Goal: Transaction & Acquisition: Purchase product/service

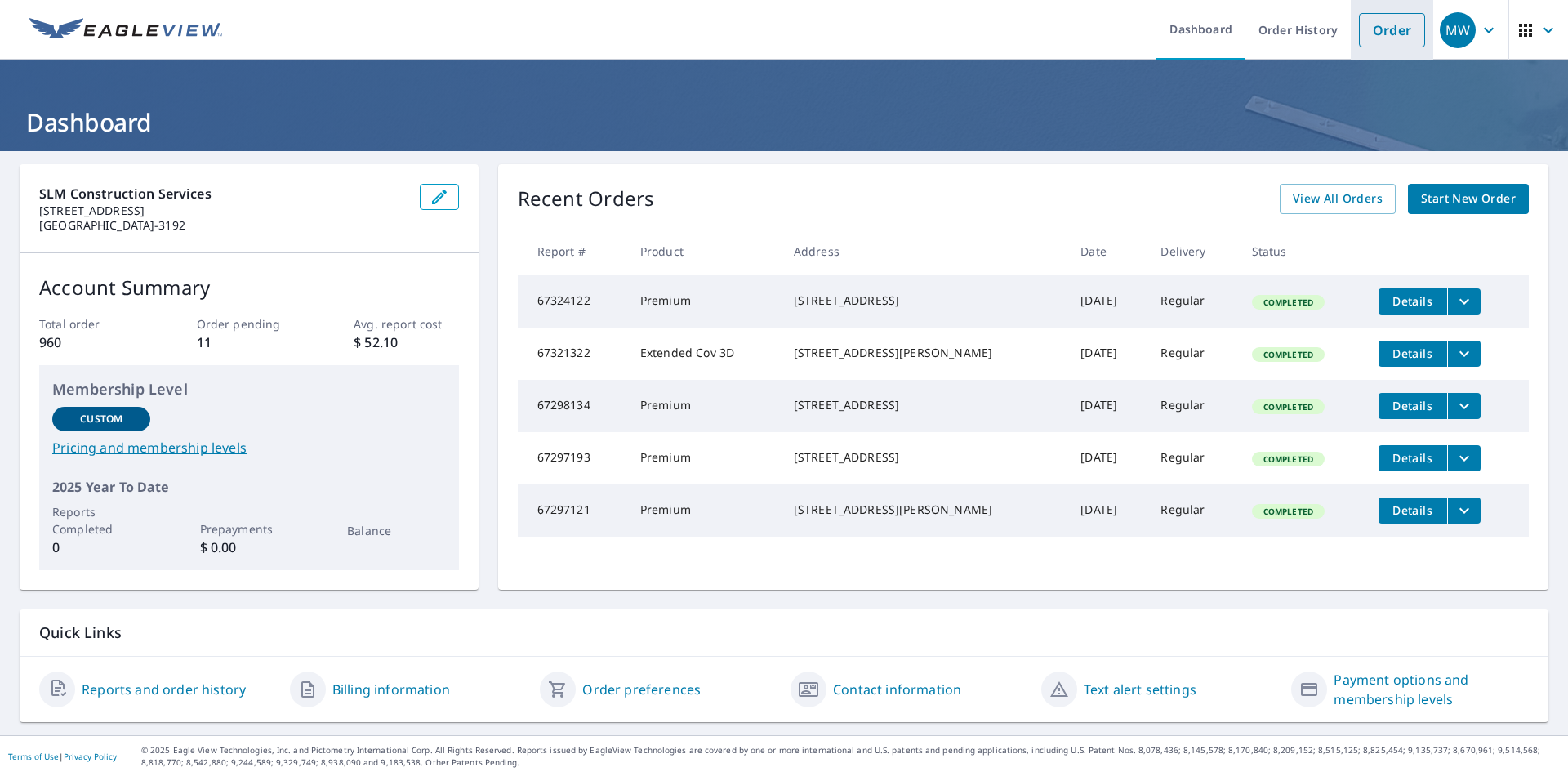
click at [1398, 33] on link "Order" at bounding box center [1392, 30] width 66 height 34
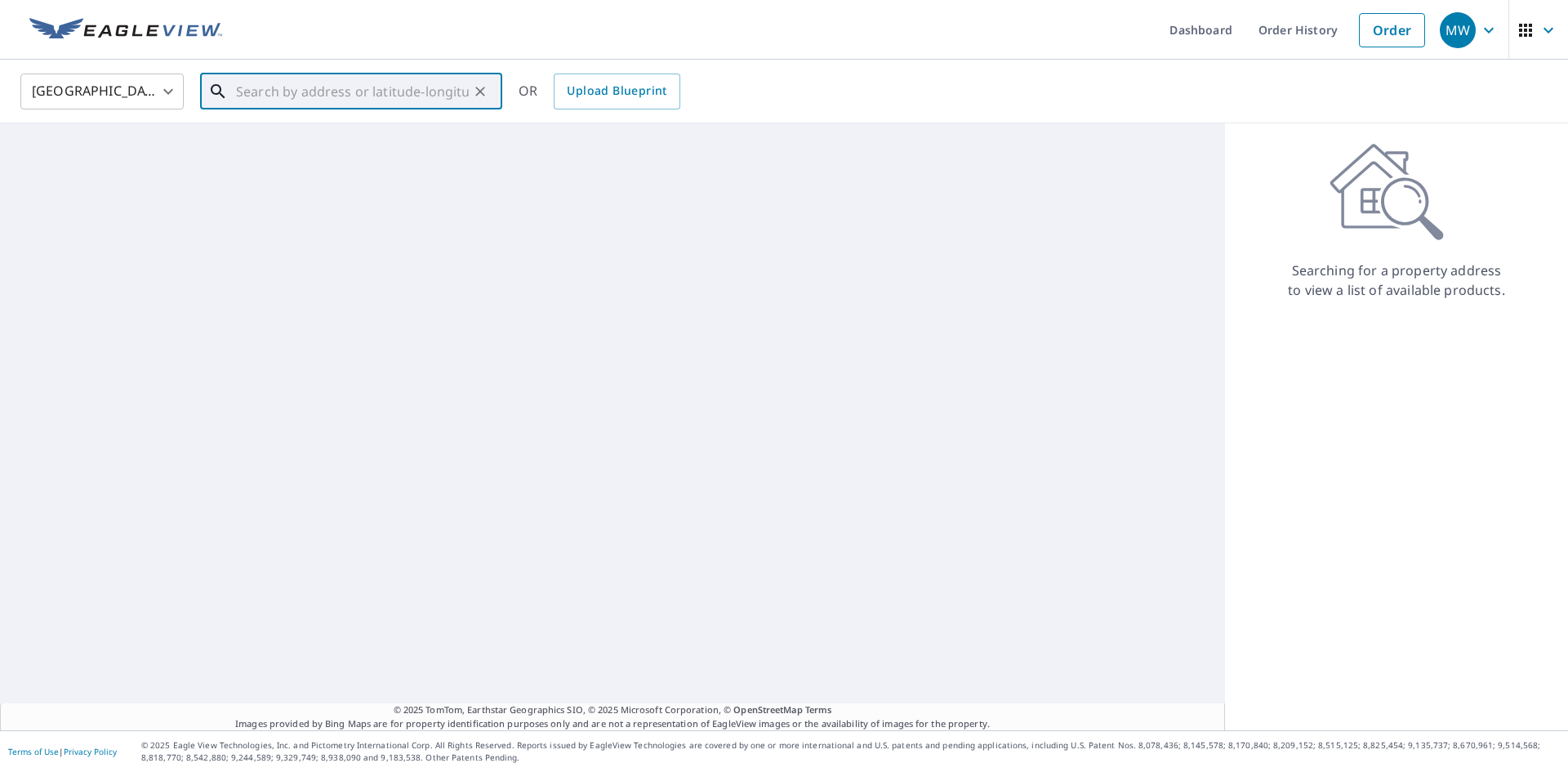
click at [254, 85] on input "text" at bounding box center [352, 91] width 233 height 46
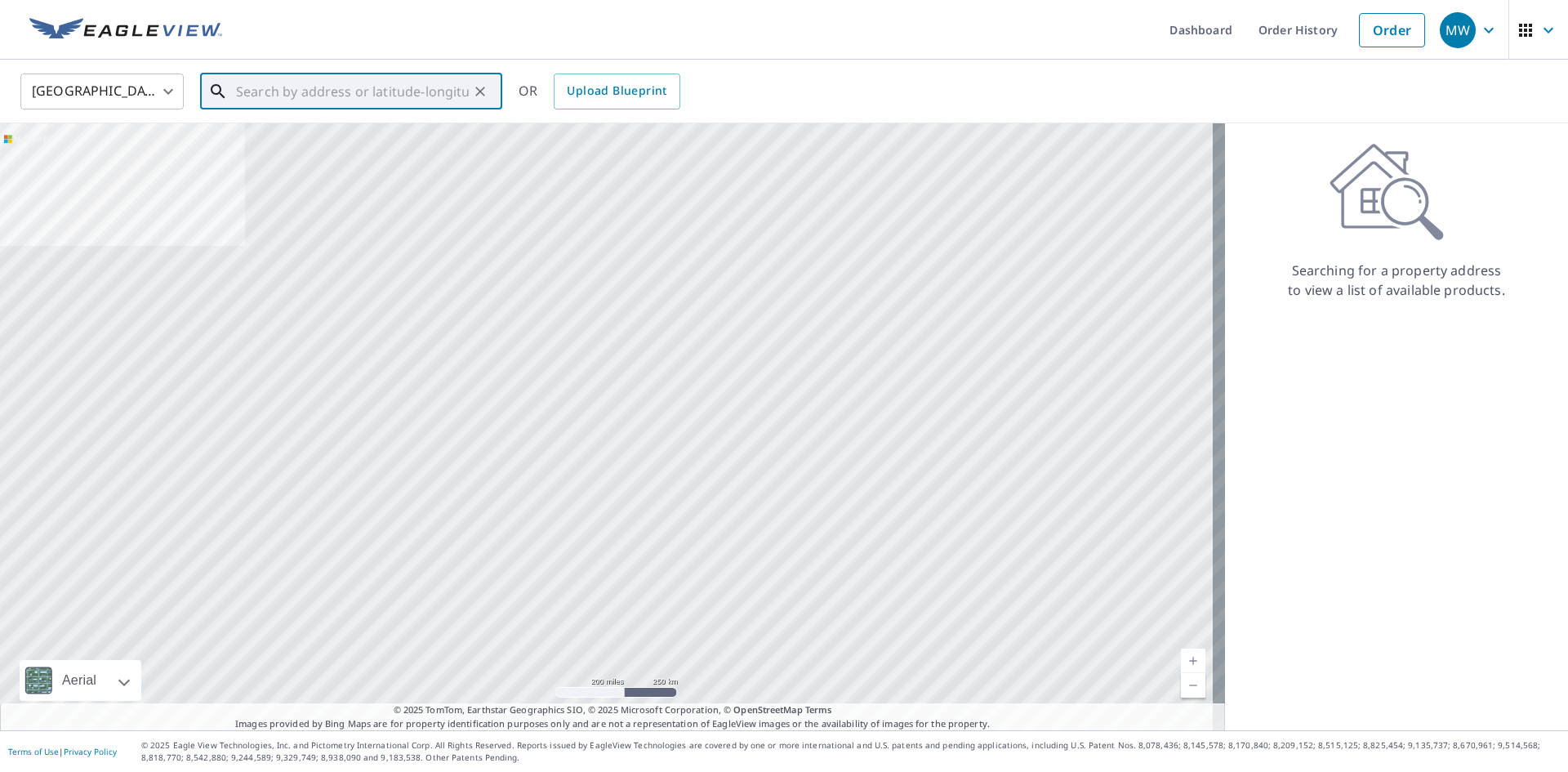
paste input "[STREET_ADDRESS]"
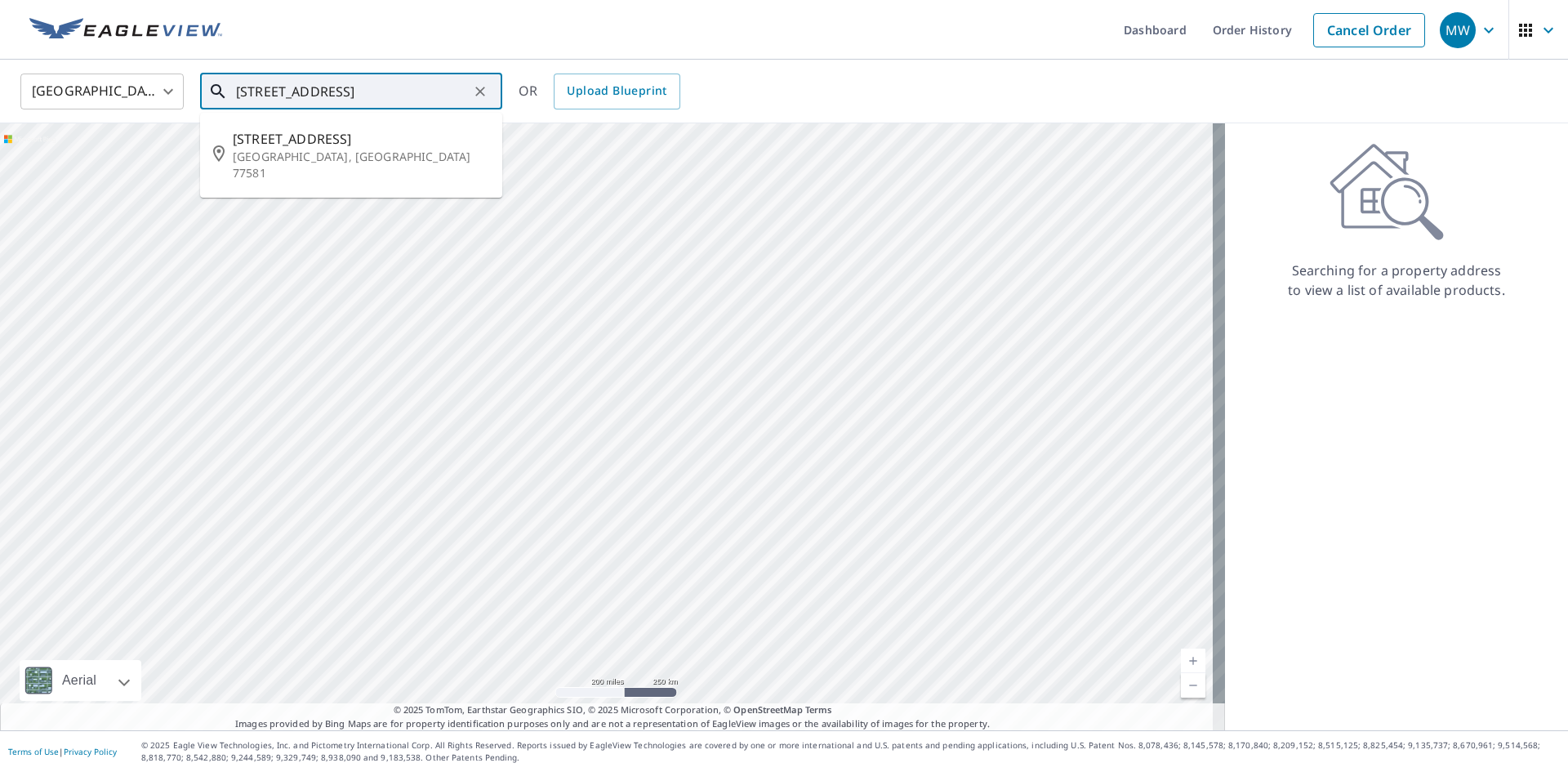
type input "[STREET_ADDRESS]"
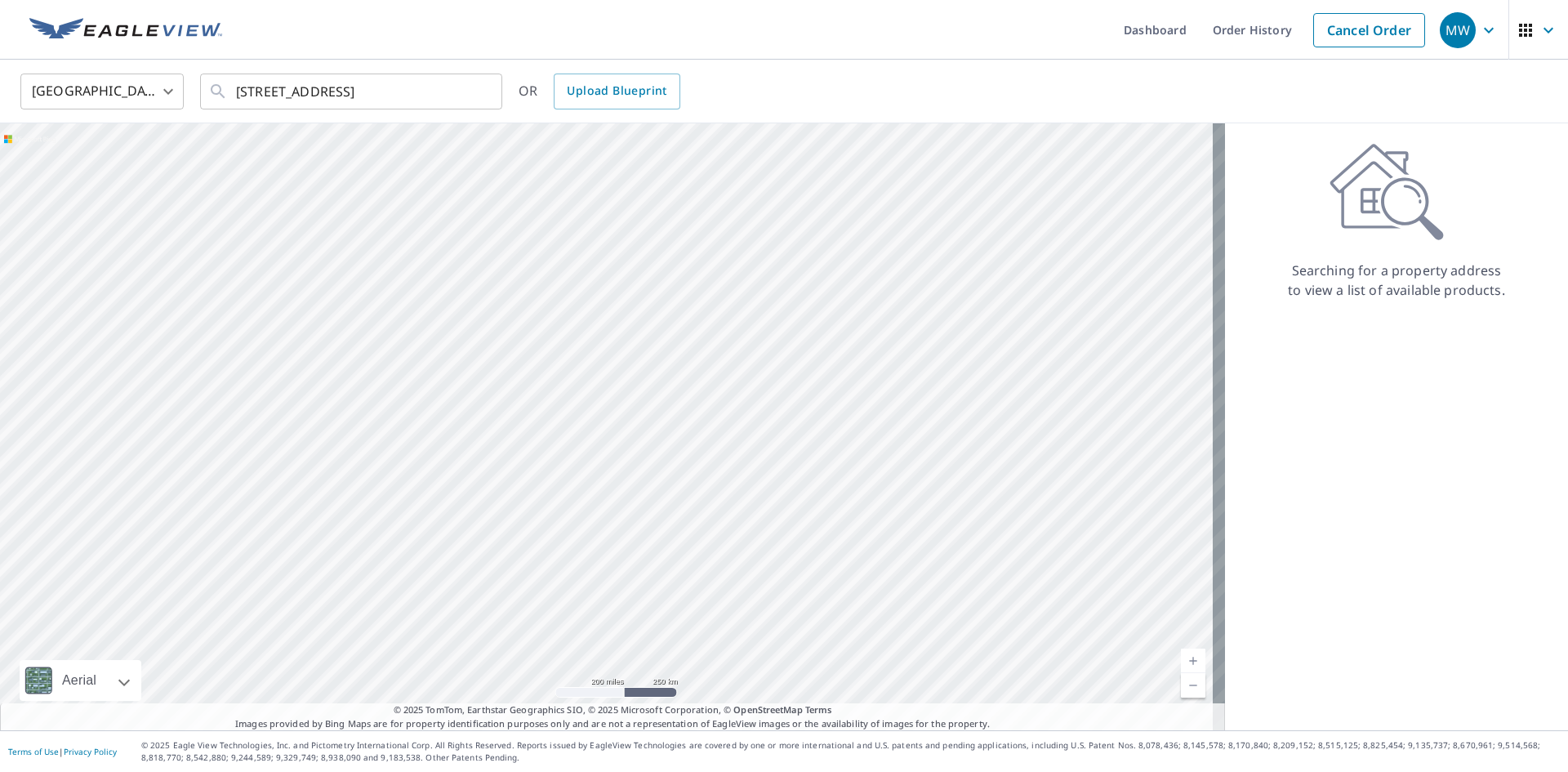
scroll to position [0, 0]
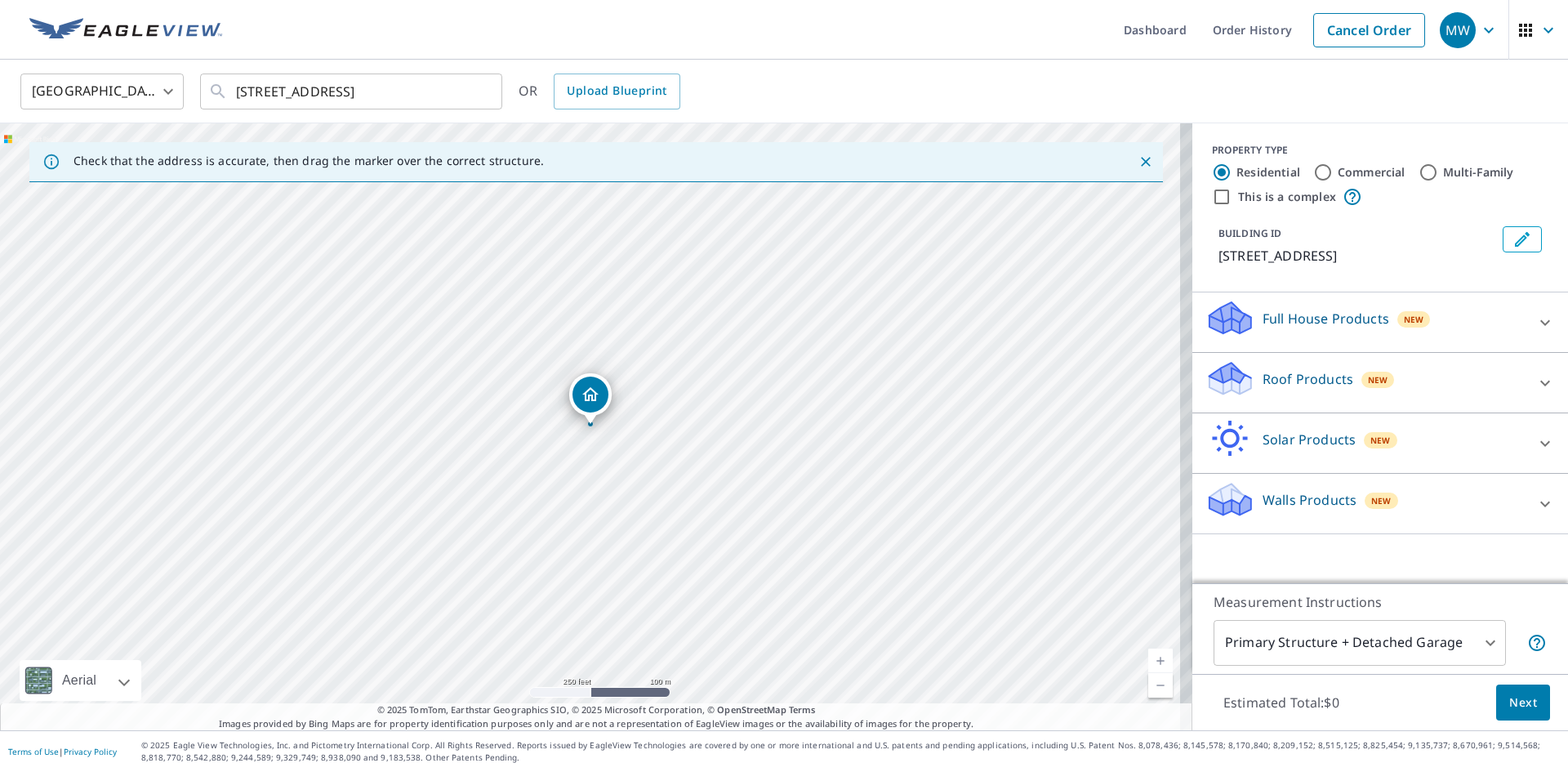
click at [1502, 294] on div "Full House Products New Full House™ $98" at bounding box center [1380, 322] width 376 height 61
click at [1537, 318] on icon at bounding box center [1545, 322] width 20 height 20
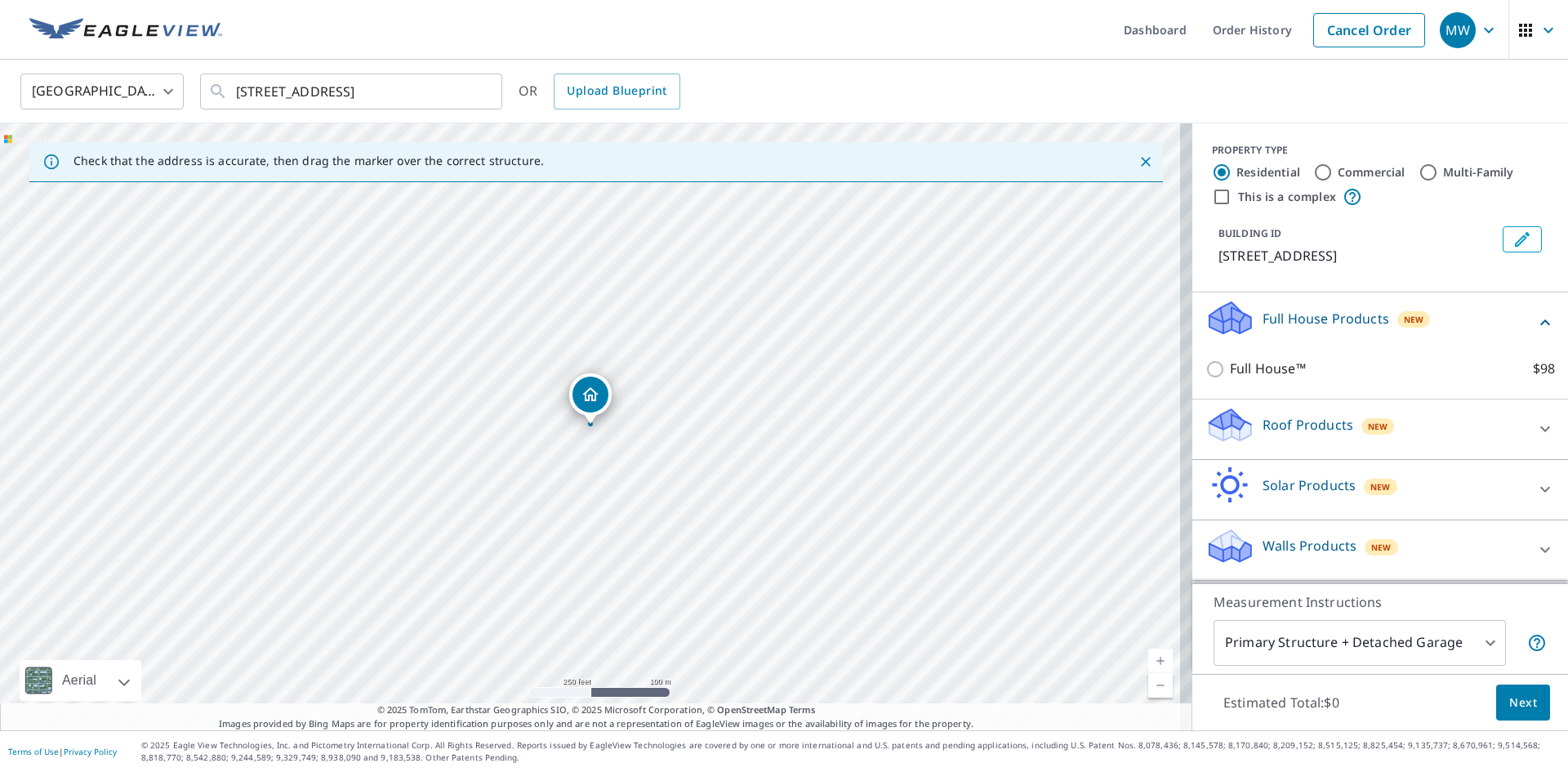
click at [1541, 420] on icon at bounding box center [1545, 429] width 20 height 20
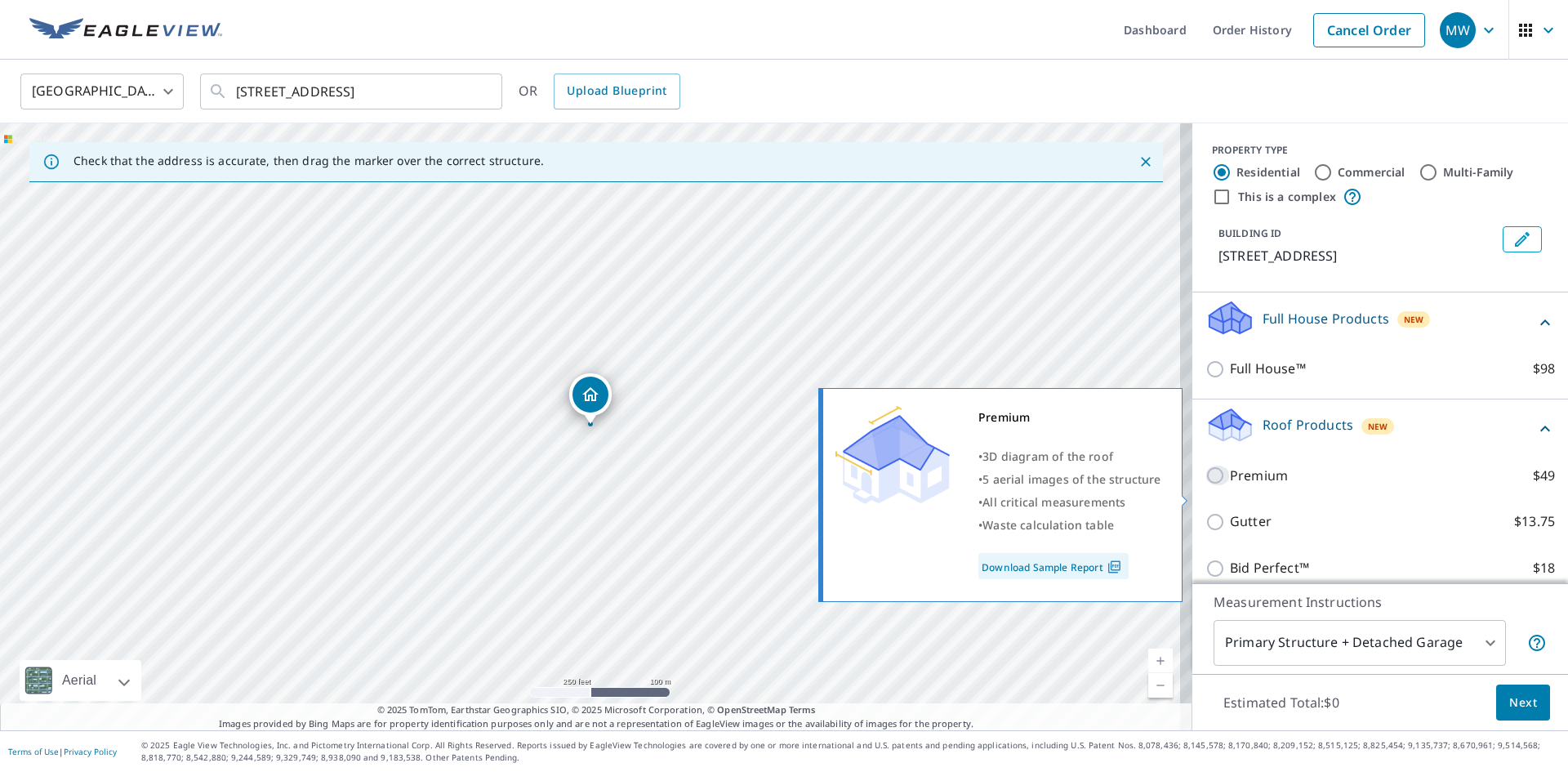
click at [1205, 485] on input "Premium $49" at bounding box center [1217, 475] width 24 height 20
checkbox input "true"
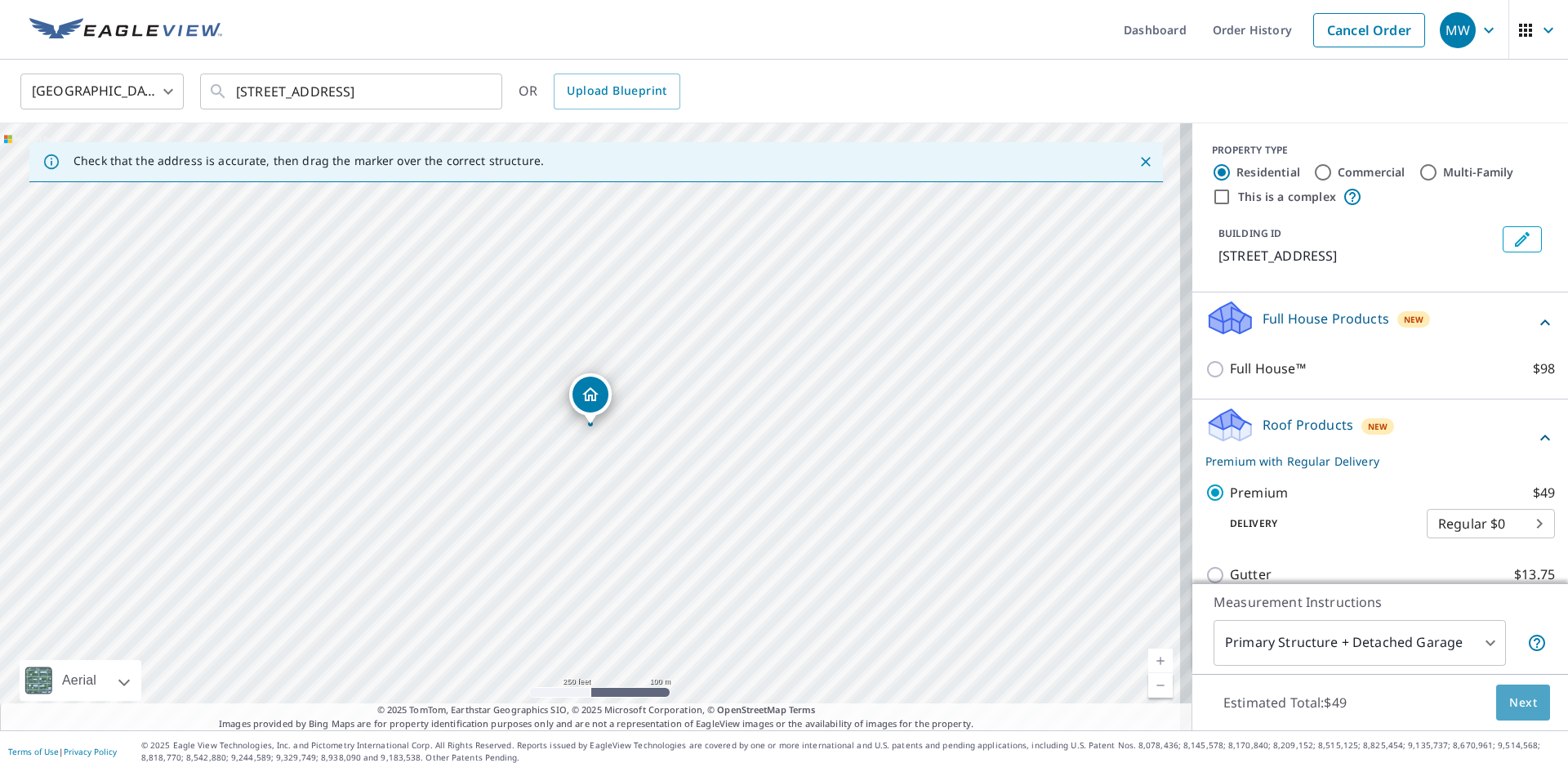
click at [1526, 700] on button "Next" at bounding box center [1522, 702] width 54 height 37
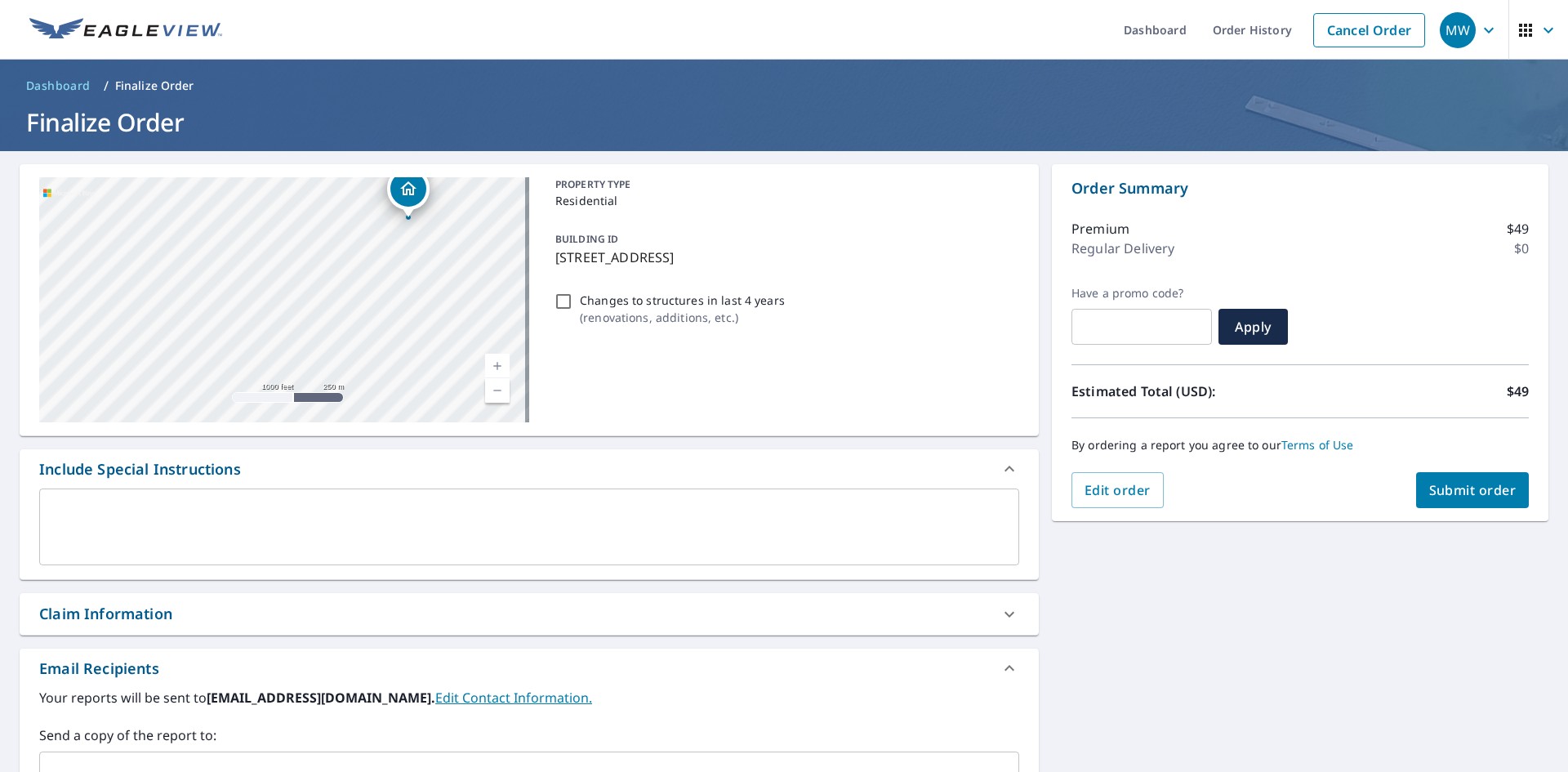
scroll to position [257, 0]
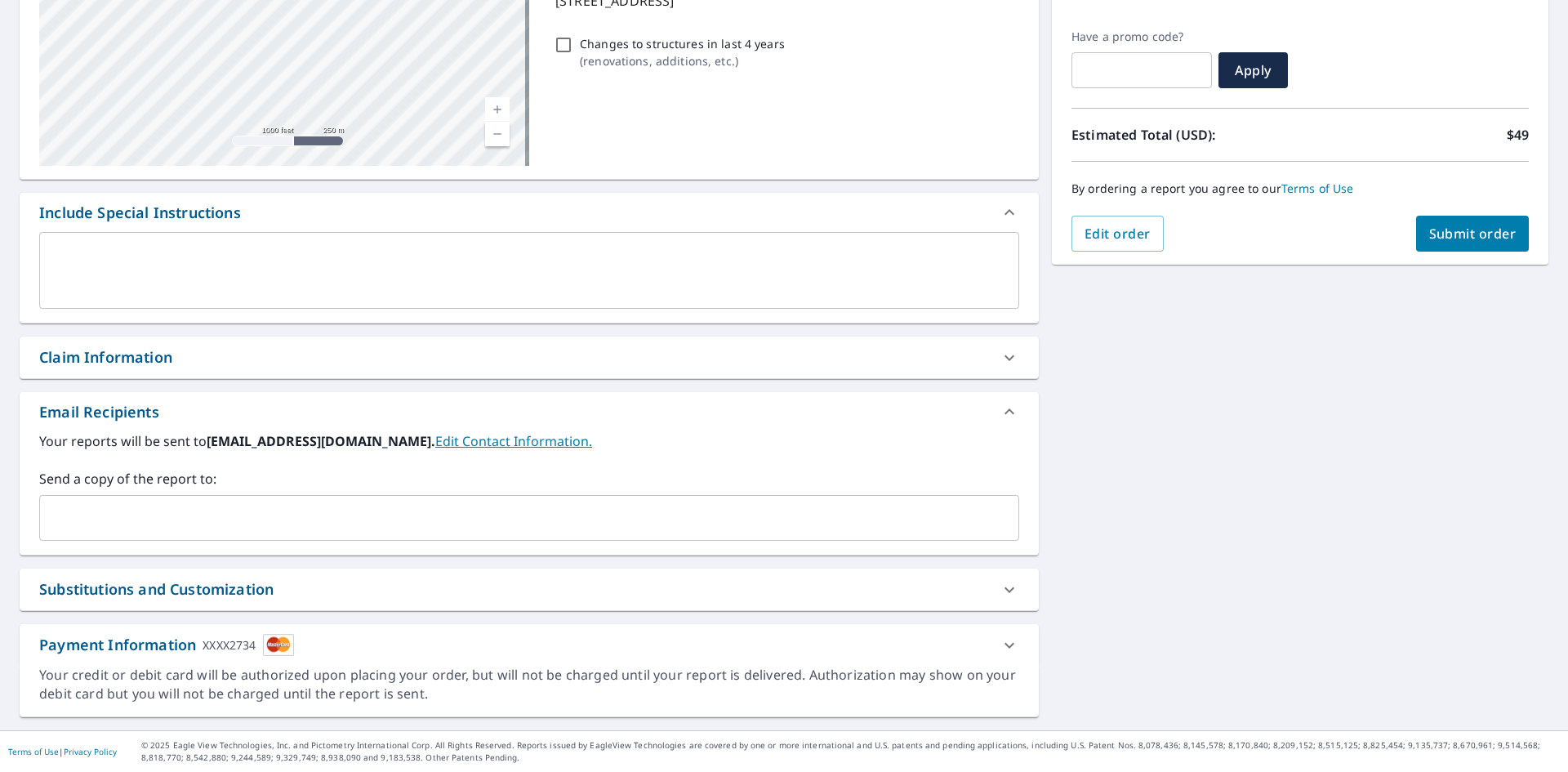
click at [145, 529] on input "text" at bounding box center [517, 517] width 941 height 31
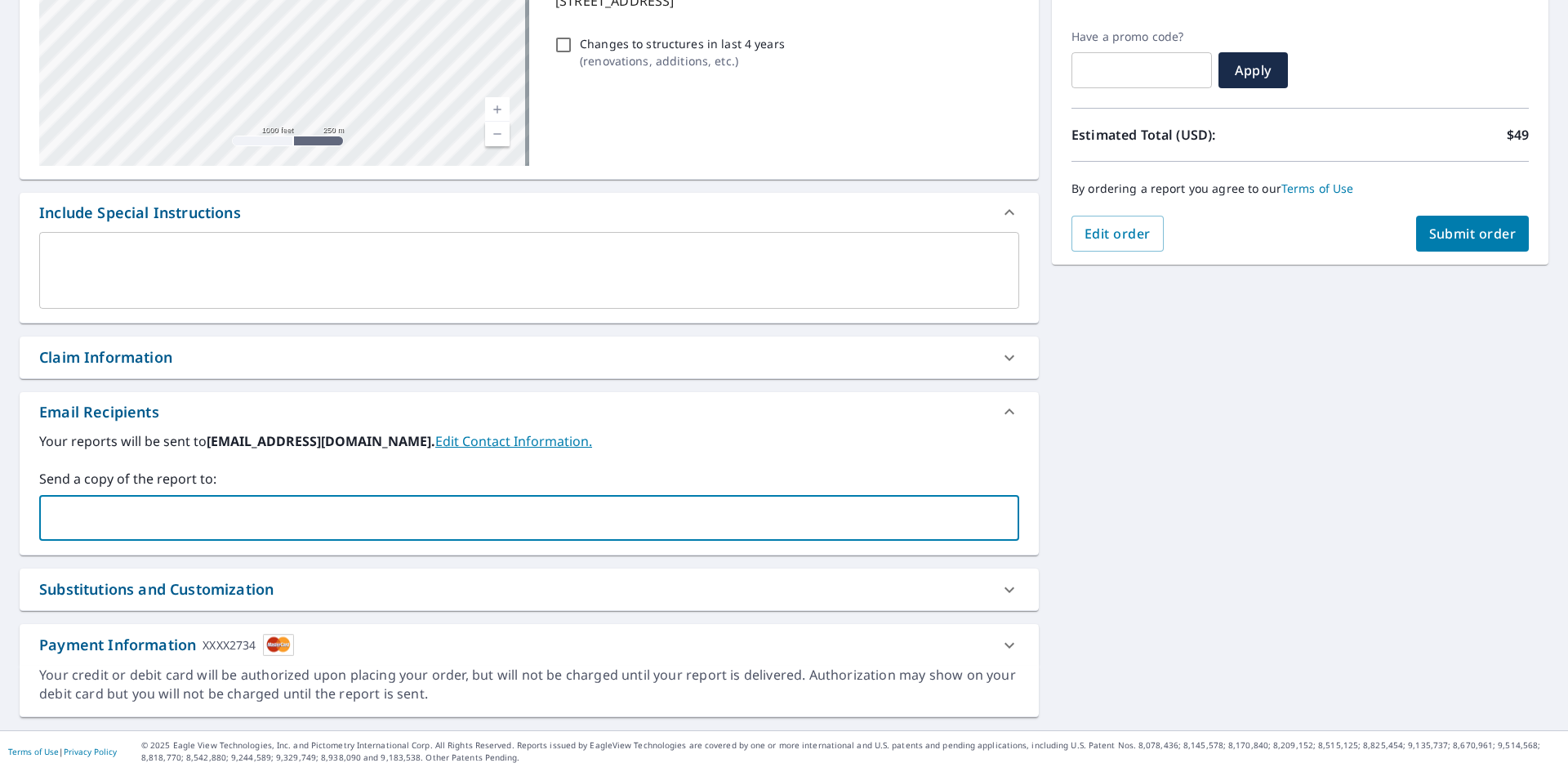
type input "[PERSON_NAME][EMAIL_ADDRESS][DOMAIN_NAME]"
click at [1469, 232] on span "Submit order" at bounding box center [1472, 234] width 87 height 18
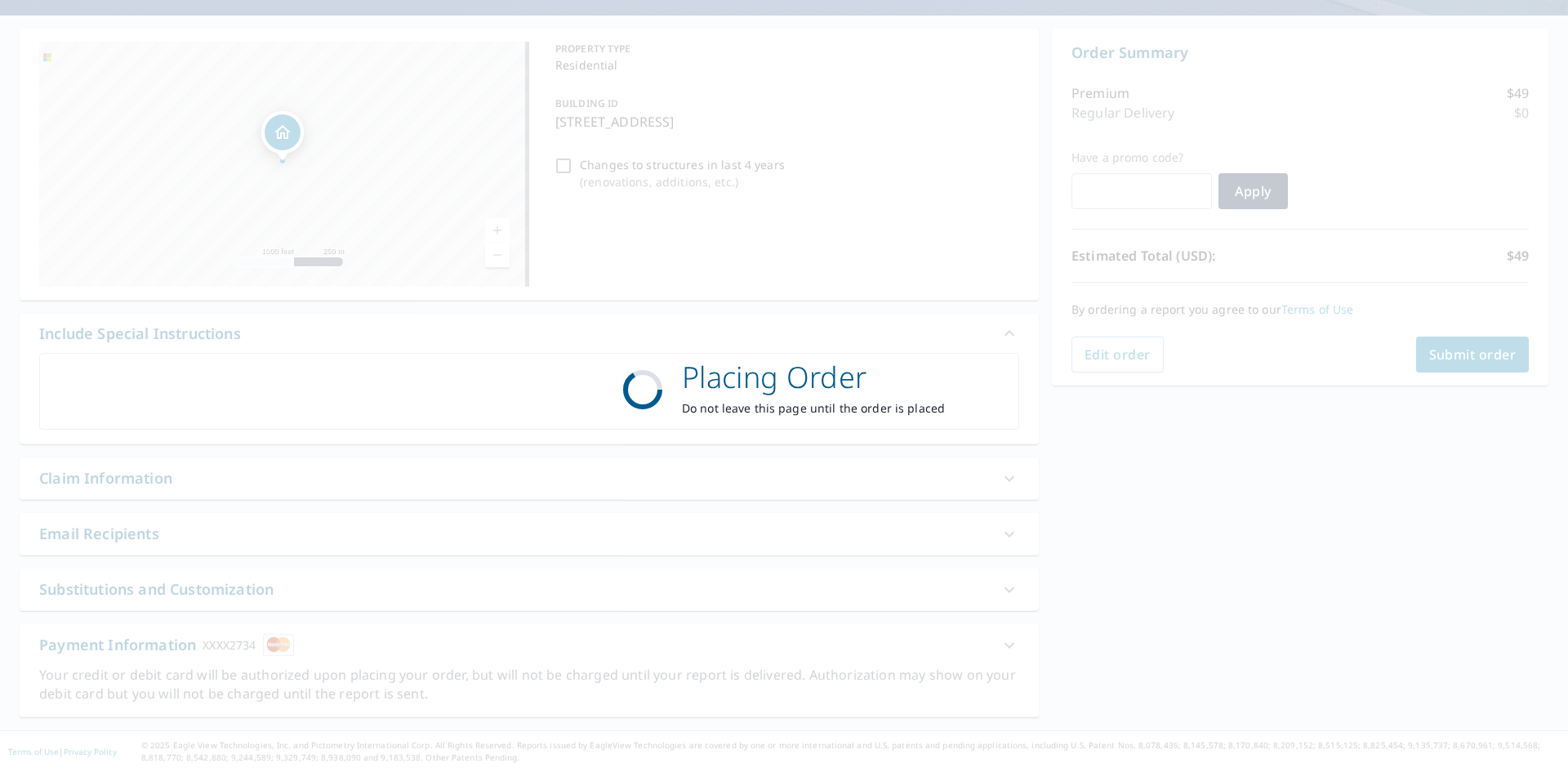
scroll to position [135, 0]
